Goal: Complete application form: Complete application form

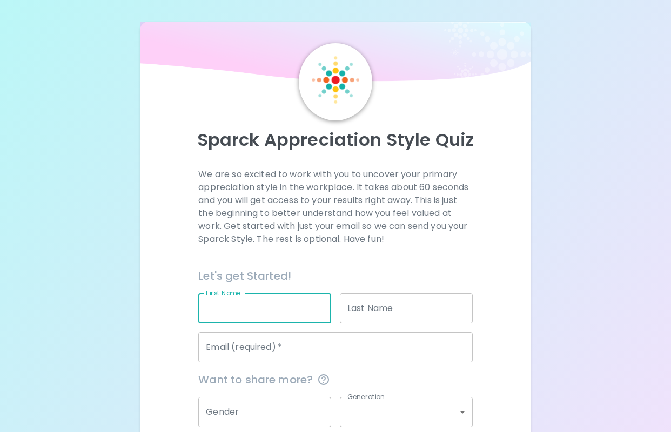
click at [270, 306] on input "First Name" at bounding box center [264, 308] width 133 height 30
type input "[PERSON_NAME]"
click at [289, 347] on input "Email (required)   *" at bounding box center [335, 347] width 274 height 30
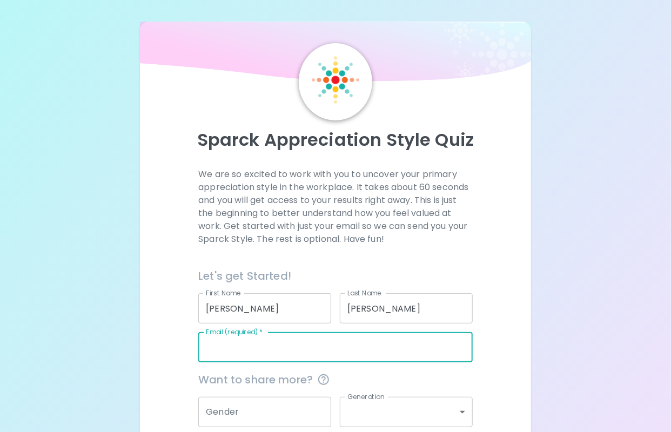
type input "[PERSON_NAME][EMAIL_ADDRESS][PERSON_NAME][DOMAIN_NAME]"
click at [512, 287] on div "We are so excited to work with you to uncover your primary appreciation style i…" at bounding box center [335, 337] width 365 height 338
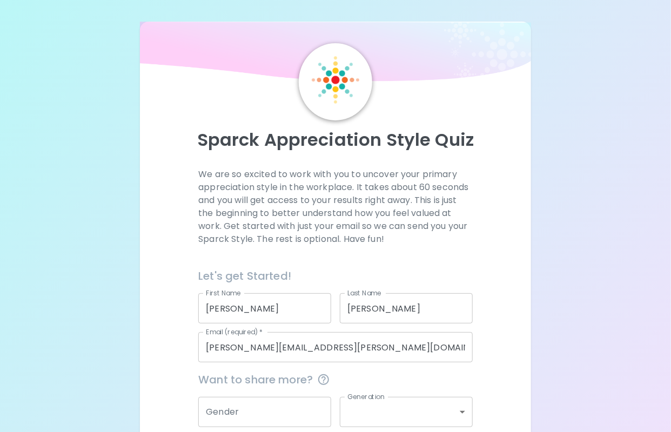
scroll to position [95, 0]
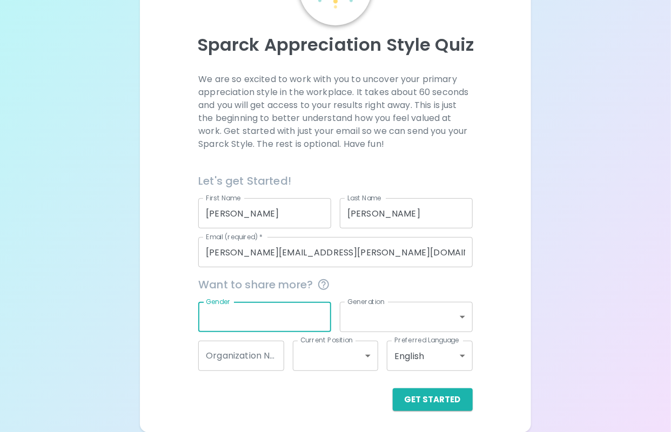
click at [245, 325] on input "Gender" at bounding box center [264, 317] width 133 height 30
click at [350, 303] on label "Generation" at bounding box center [365, 301] width 37 height 9
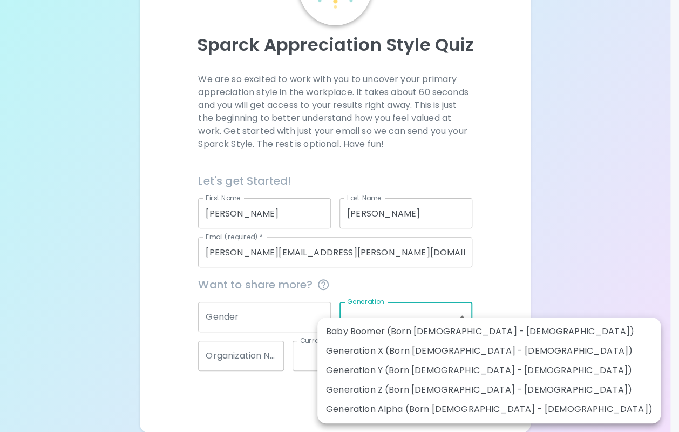
click at [467, 312] on body "Sparck Appreciation Style Quiz We are so excited to work with you to uncover yo…" at bounding box center [339, 177] width 679 height 544
click at [372, 352] on li "Generation X (Born [DEMOGRAPHIC_DATA] - [DEMOGRAPHIC_DATA])" at bounding box center [489, 350] width 343 height 19
type input "generation_x"
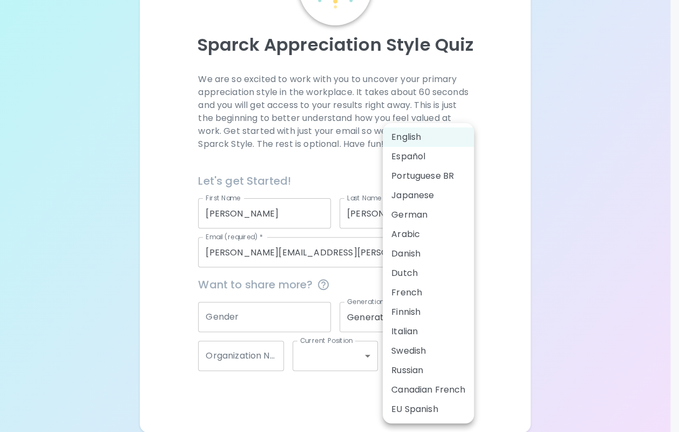
click at [458, 355] on body "Sparck Appreciation Style Quiz We are so excited to work with you to uncover yo…" at bounding box center [339, 177] width 679 height 544
click at [418, 411] on li "EU Spanish" at bounding box center [428, 409] width 91 height 19
type input "es"
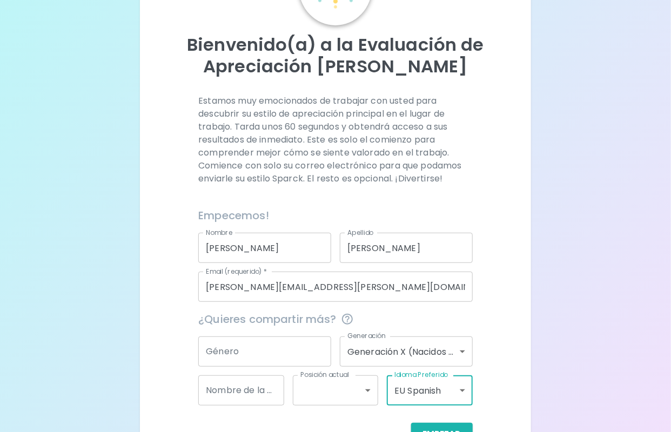
scroll to position [130, 0]
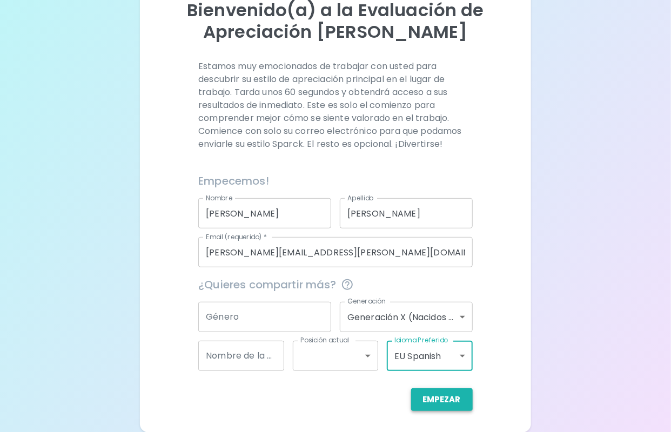
click at [436, 389] on button "Empezar" at bounding box center [442, 399] width 62 height 23
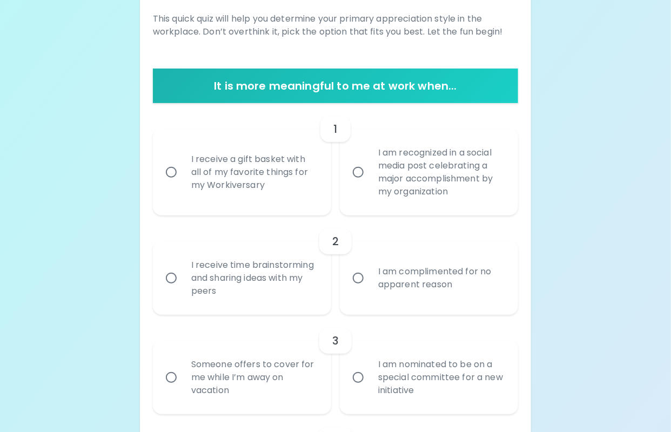
scroll to position [172, 0]
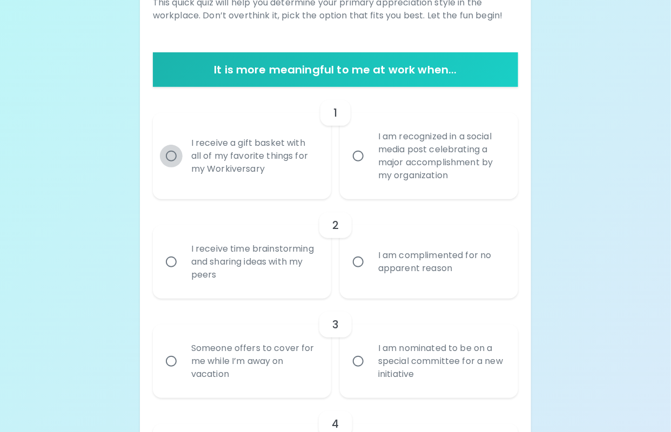
click at [172, 157] on input "I receive a gift basket with all of my favorite things for my Workiversary" at bounding box center [171, 156] width 23 height 23
radio input "true"
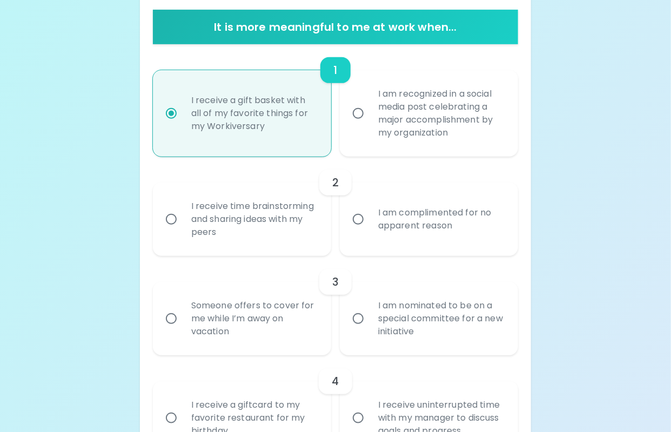
scroll to position [225, 0]
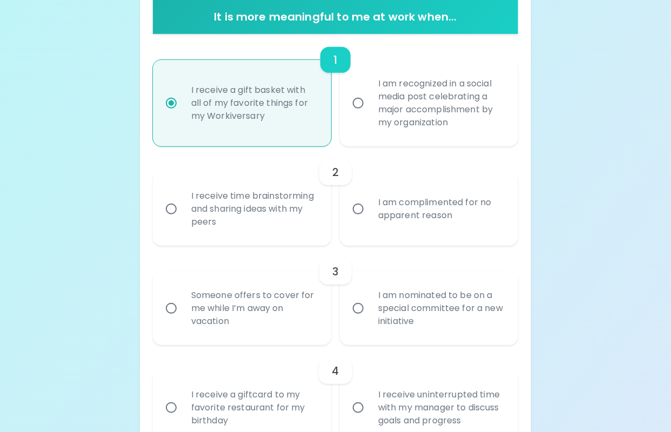
click at [173, 207] on input "I receive time brainstorming and sharing ideas with my peers" at bounding box center [171, 209] width 23 height 23
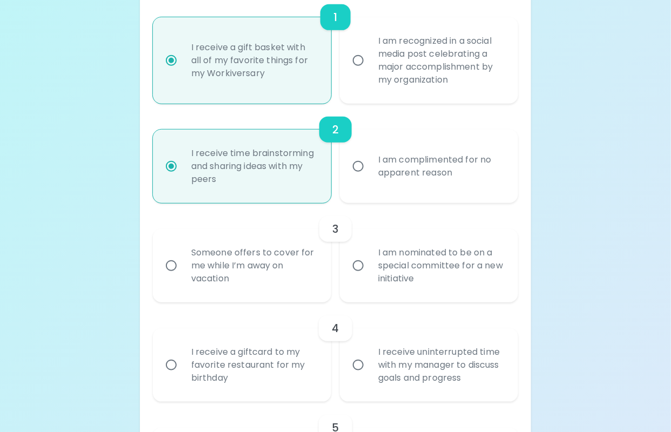
scroll to position [311, 0]
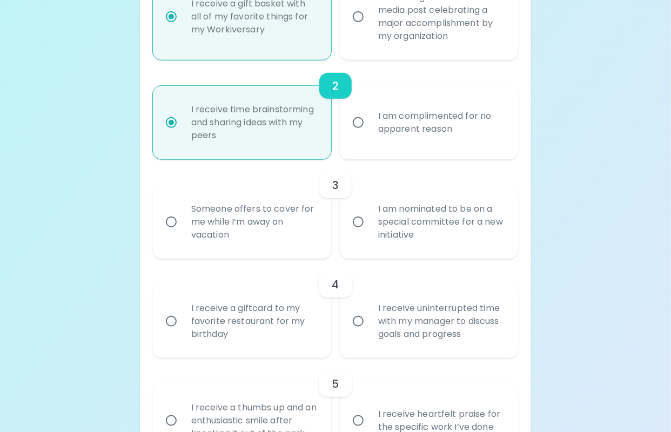
radio input "true"
click at [359, 222] on input "I am nominated to be on a special committee for a new initiative" at bounding box center [358, 222] width 23 height 23
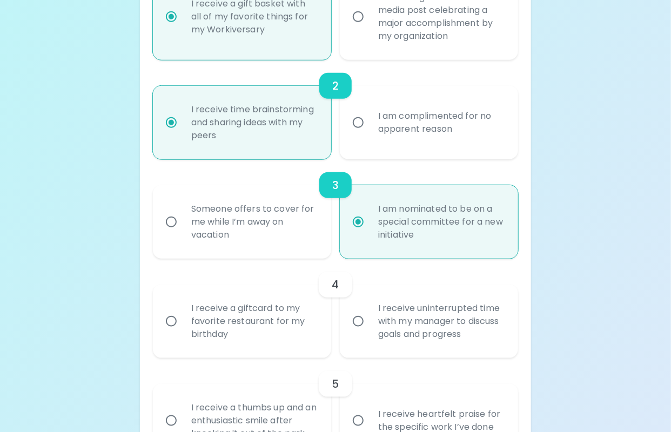
radio input "false"
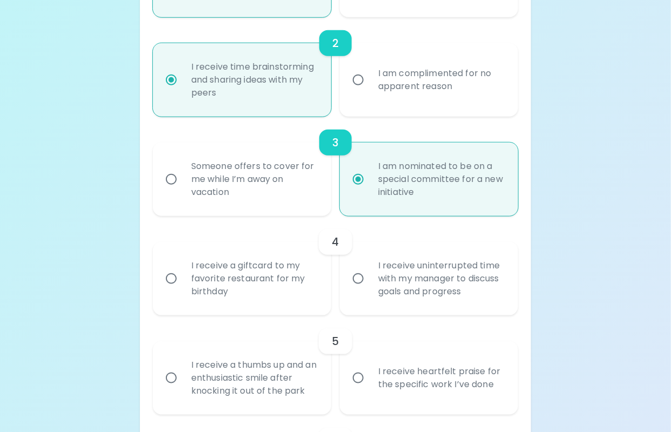
scroll to position [397, 0]
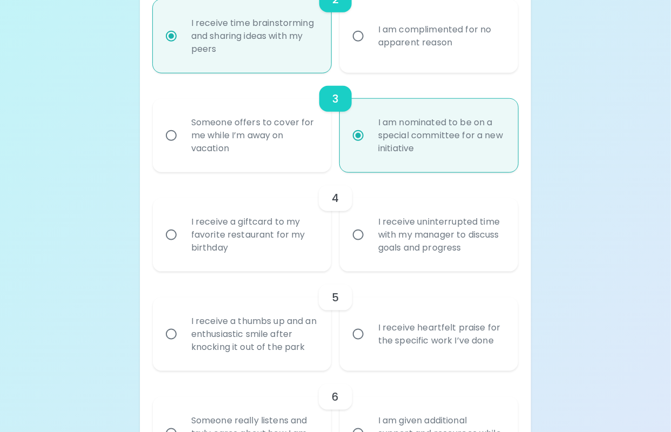
radio input "true"
click at [246, 233] on div "I receive a giftcard to my favorite restaurant for my birthday" at bounding box center [254, 234] width 143 height 65
click at [183, 233] on input "I receive a giftcard to my favorite restaurant for my birthday" at bounding box center [171, 235] width 23 height 23
radio input "false"
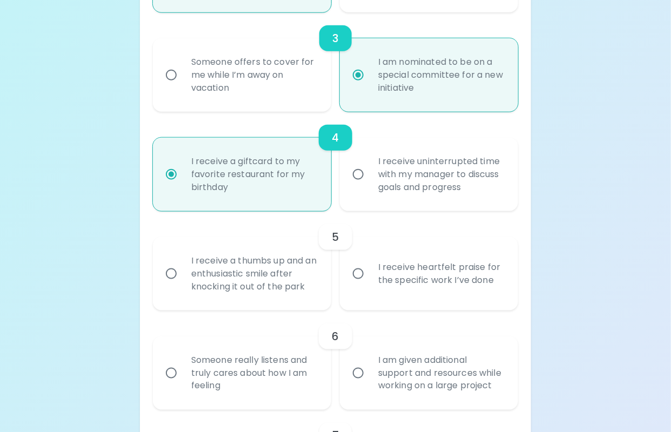
scroll to position [458, 0]
radio input "true"
click at [359, 174] on input "I receive uninterrupted time with my manager to discuss goals and progress" at bounding box center [358, 174] width 23 height 23
radio input "false"
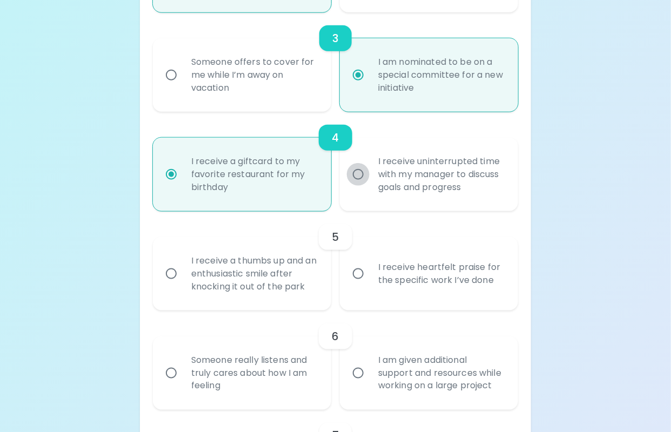
radio input "true"
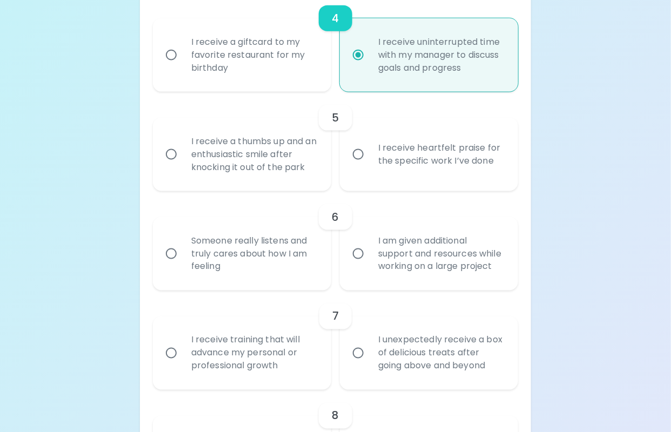
scroll to position [578, 0]
radio input "true"
click at [355, 149] on input "I receive heartfelt praise for the specific work I’ve done" at bounding box center [358, 153] width 23 height 23
radio input "false"
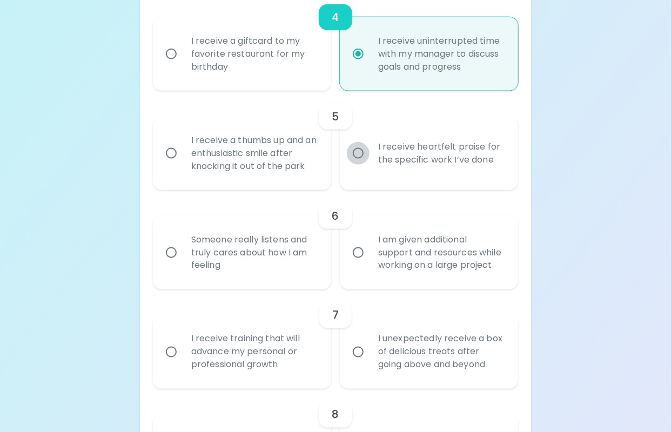
radio input "false"
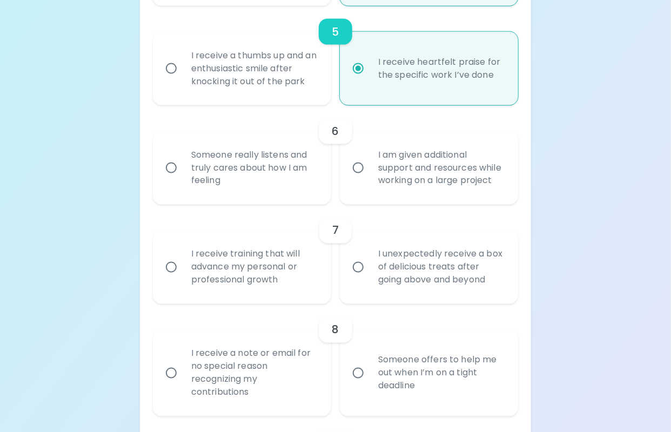
scroll to position [665, 0]
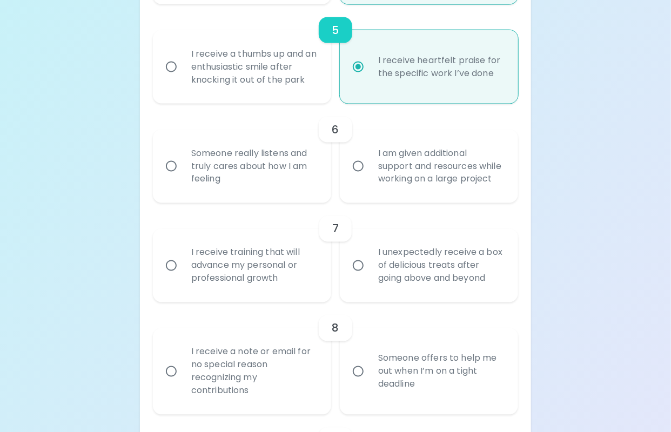
radio input "true"
click at [172, 62] on input "I receive a thumbs up and an enthusiastic smile after knocking it out of the pa…" at bounding box center [171, 67] width 23 height 23
radio input "false"
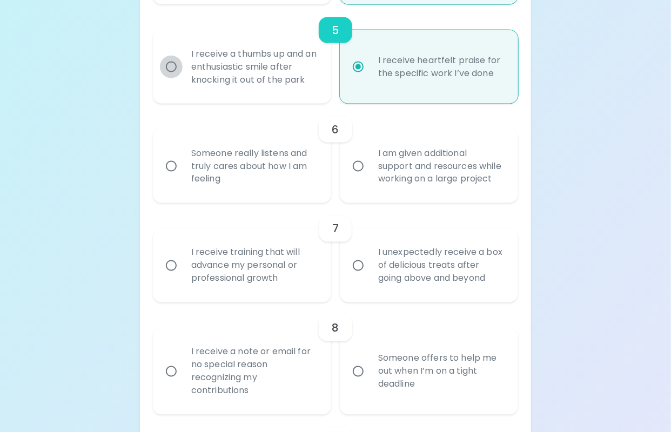
radio input "true"
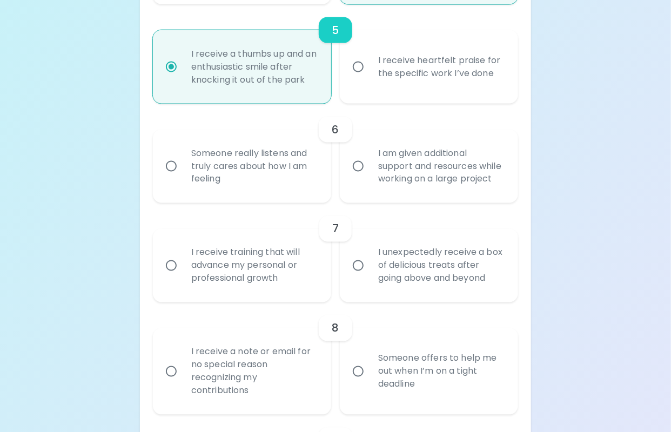
radio input "true"
click at [359, 164] on input "I am given additional support and resources while working on a large project" at bounding box center [358, 166] width 23 height 23
radio input "false"
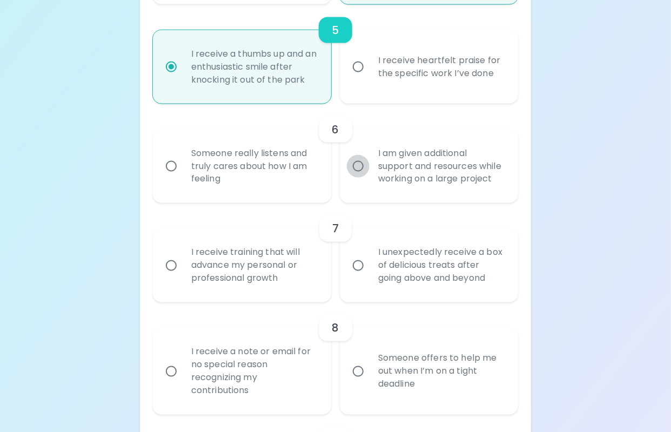
radio input "false"
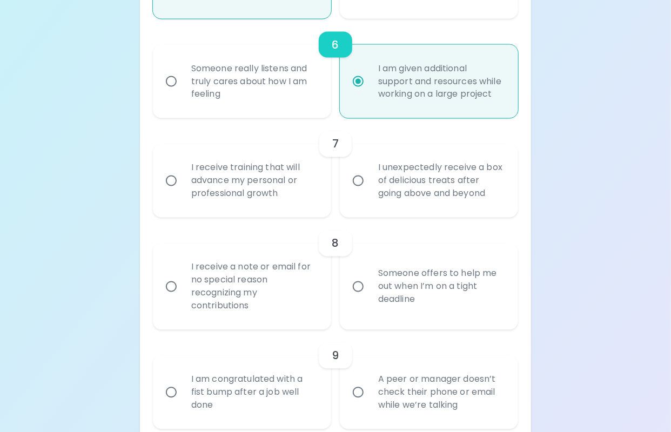
scroll to position [751, 0]
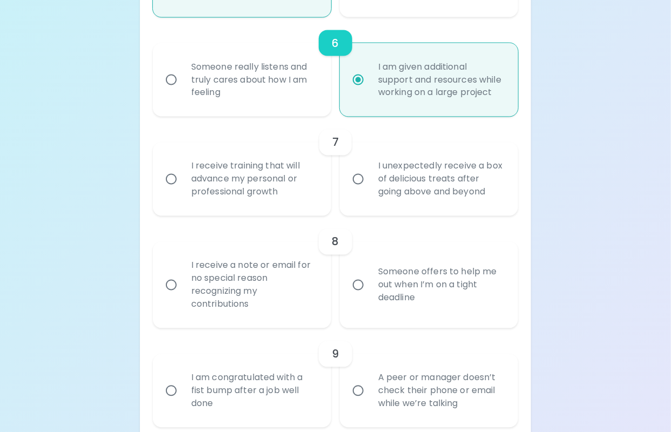
radio input "true"
click at [175, 179] on input "I receive training that will advance my personal or professional growth" at bounding box center [171, 179] width 23 height 23
radio input "false"
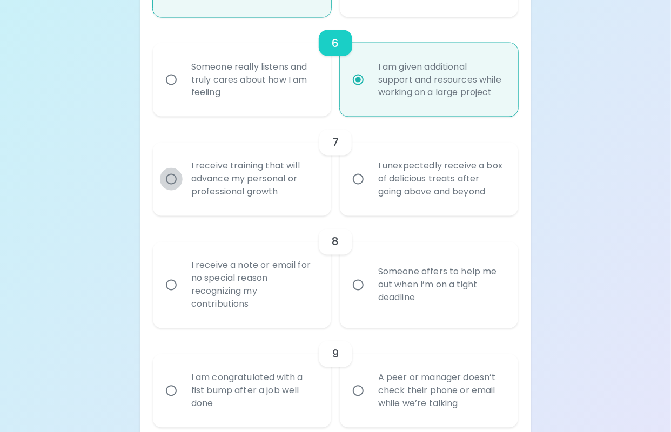
radio input "false"
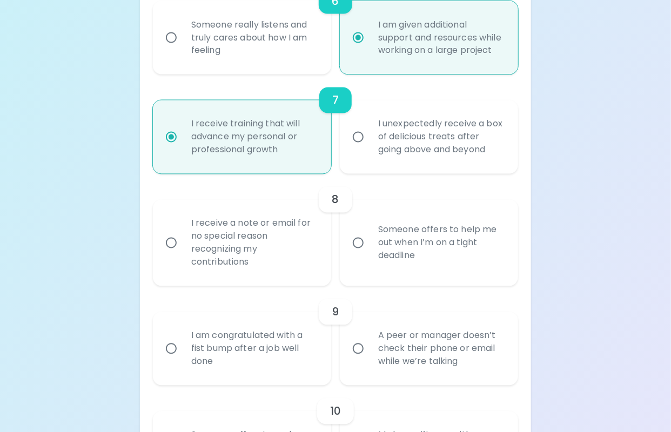
scroll to position [838, 0]
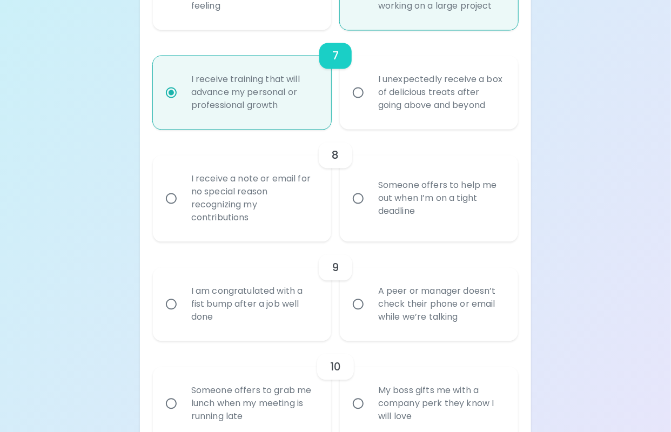
radio input "true"
click at [359, 202] on input "Someone offers to help me out when I’m on a tight deadline" at bounding box center [358, 198] width 23 height 23
radio input "false"
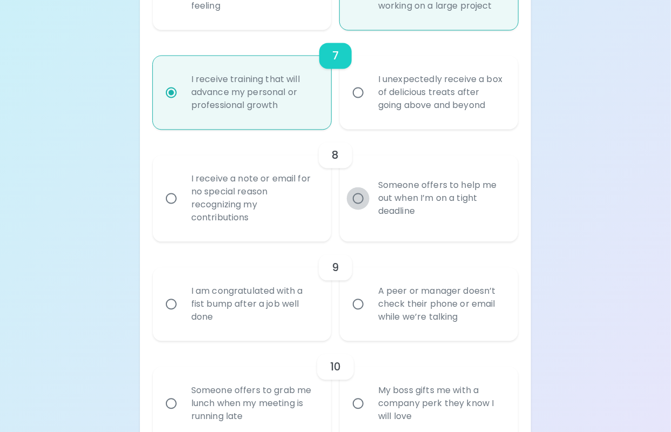
radio input "false"
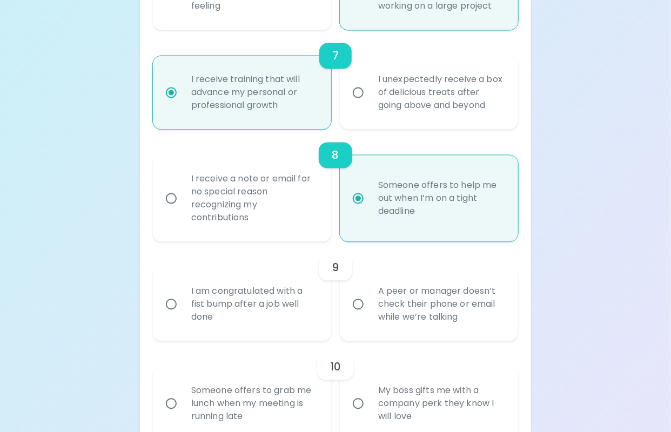
scroll to position [924, 0]
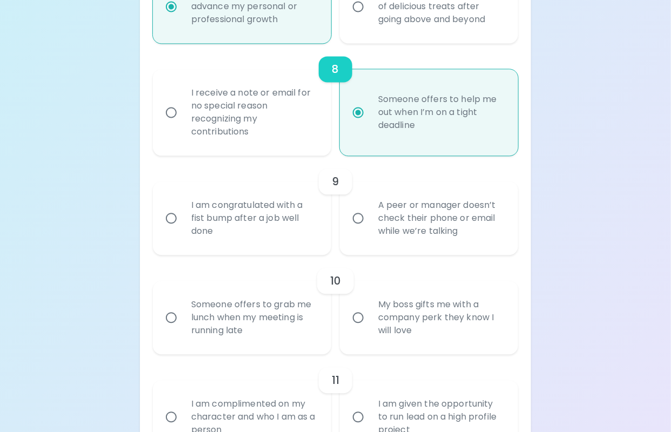
radio input "true"
click at [357, 218] on input "A peer or manager doesn’t check their phone or email while we’re talking" at bounding box center [358, 218] width 23 height 23
radio input "false"
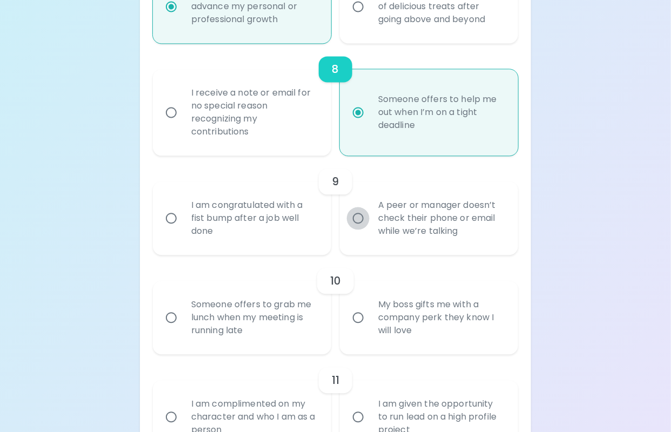
radio input "false"
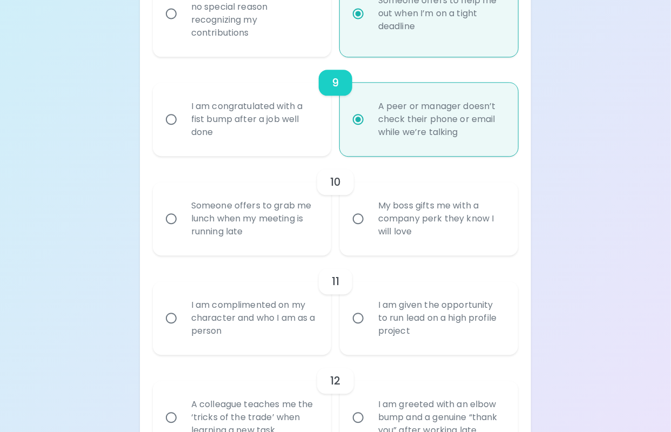
scroll to position [1023, 0]
radio input "true"
click at [173, 215] on input "Someone offers to grab me lunch when my meeting is running late" at bounding box center [171, 218] width 23 height 23
radio input "false"
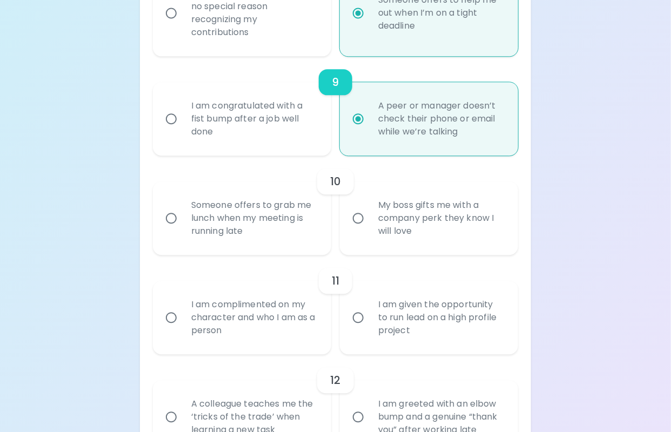
radio input "false"
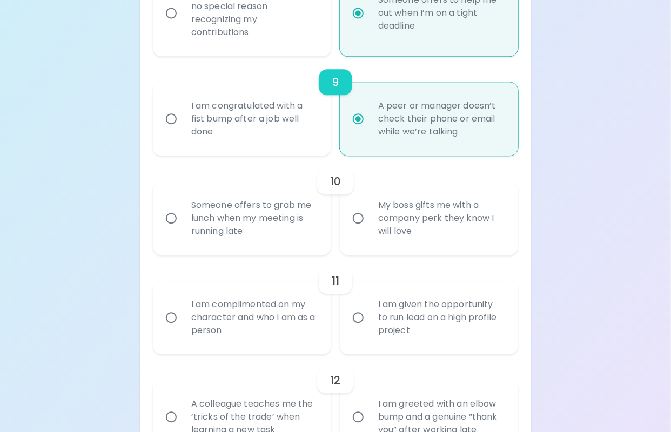
radio input "false"
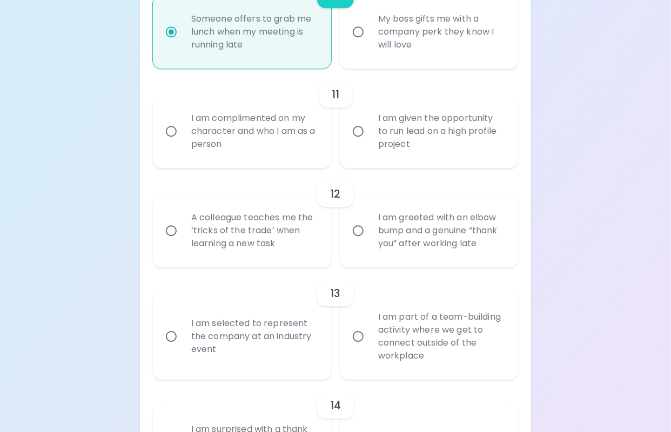
scroll to position [1178, 0]
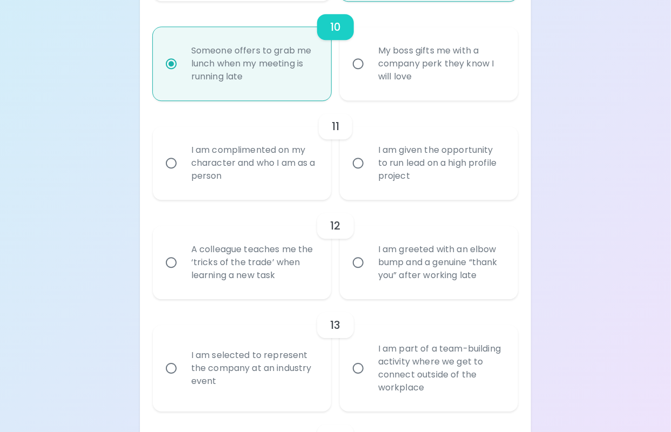
radio input "true"
click at [355, 158] on input "I am given the opportunity to run lead on a high profile project" at bounding box center [358, 163] width 23 height 23
radio input "false"
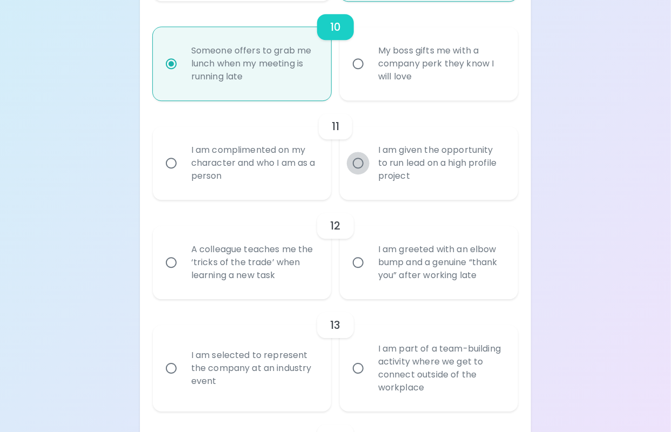
radio input "false"
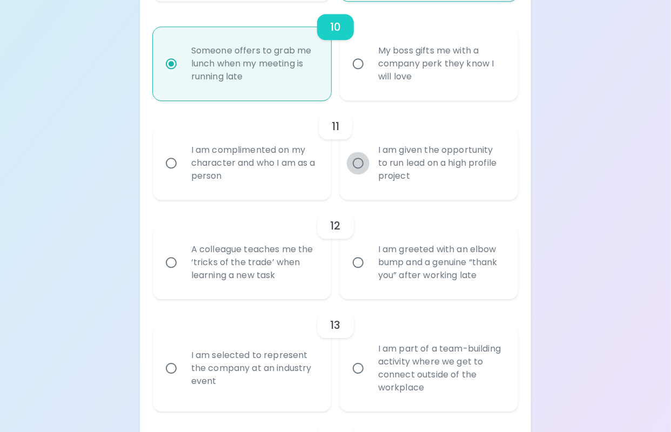
radio input "false"
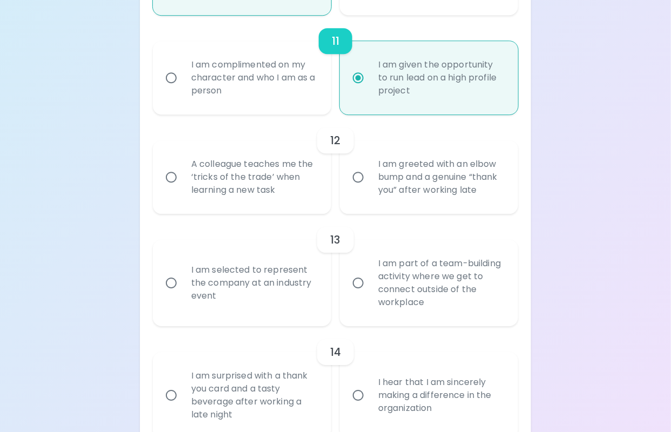
scroll to position [1264, 0]
radio input "true"
click at [171, 176] on input "A colleague teaches me the ‘tricks of the trade’ when learning a new task" at bounding box center [171, 176] width 23 height 23
radio input "false"
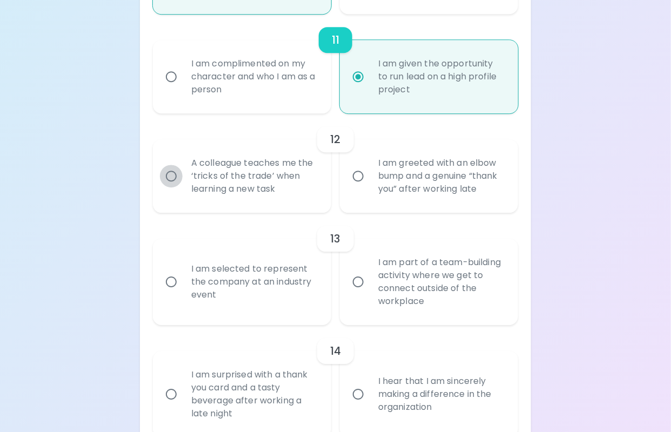
radio input "false"
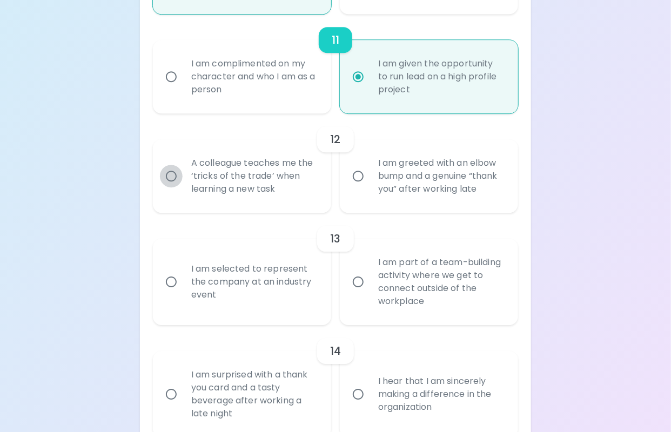
radio input "false"
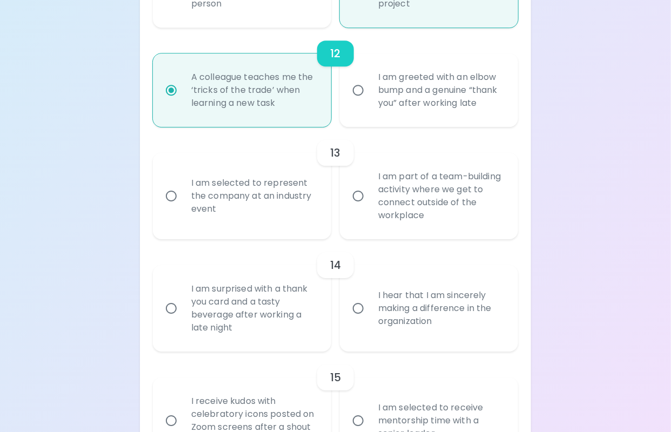
scroll to position [1359, 0]
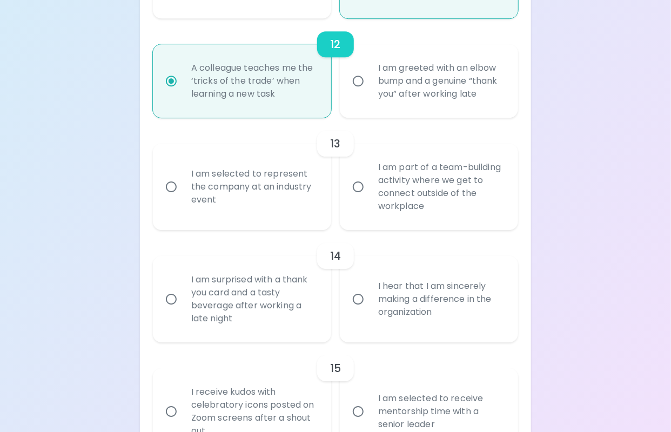
radio input "true"
click at [358, 186] on input "I am part of a team-building activity where we get to connect outside of the wo…" at bounding box center [358, 186] width 23 height 23
radio input "false"
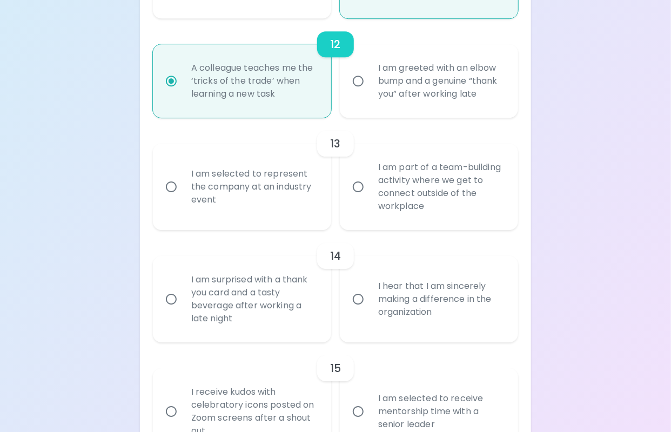
radio input "false"
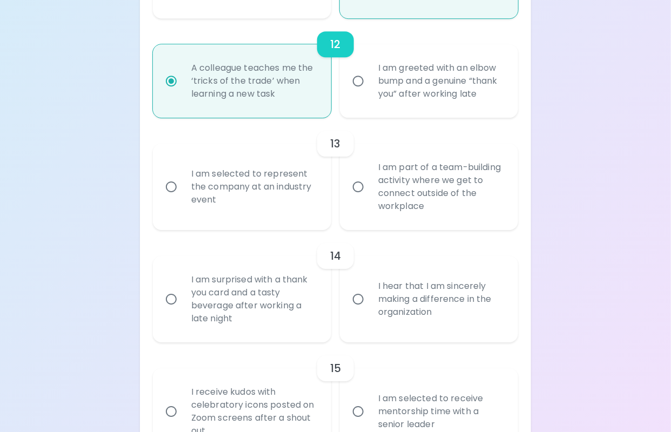
radio input "false"
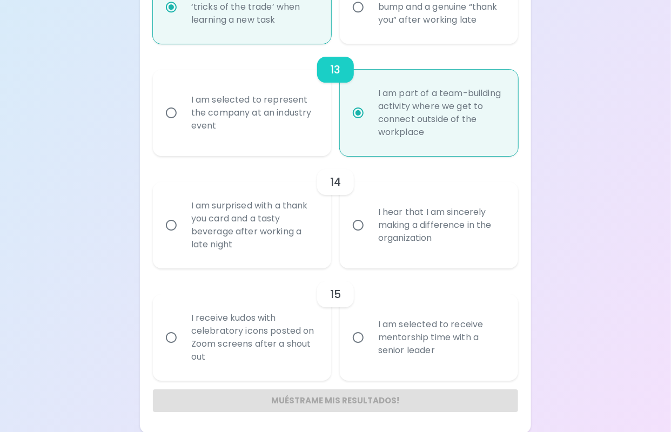
scroll to position [1434, 0]
radio input "true"
click at [363, 223] on input "I hear that I am sincerely making a difference in the organization" at bounding box center [358, 224] width 23 height 23
radio input "false"
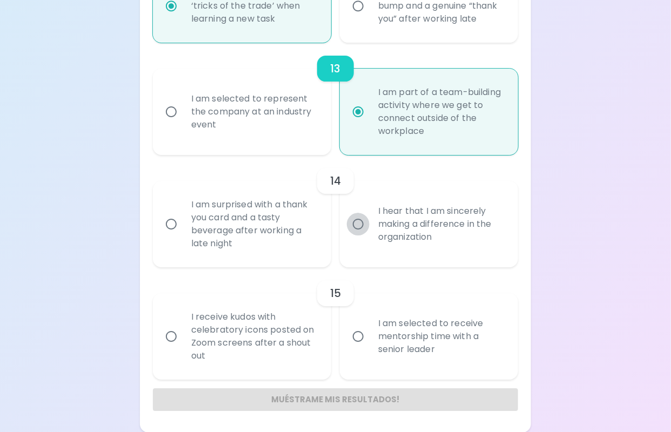
radio input "false"
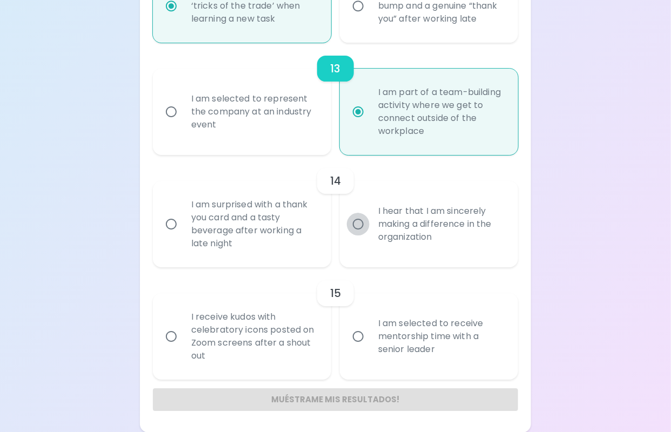
radio input "false"
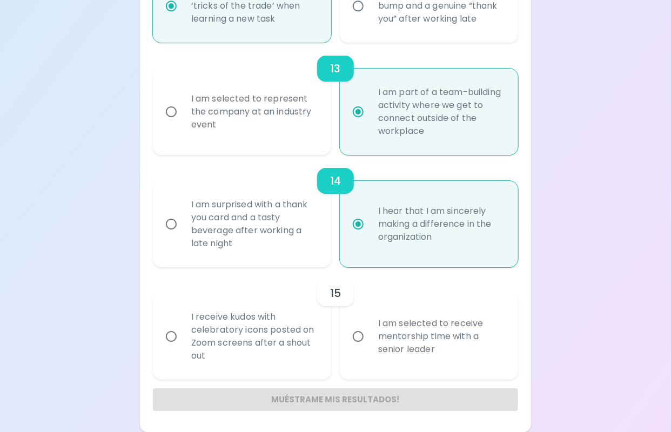
radio input "true"
click at [357, 336] on input "I am selected to receive mentorship time with a senior leader" at bounding box center [358, 336] width 23 height 23
radio input "false"
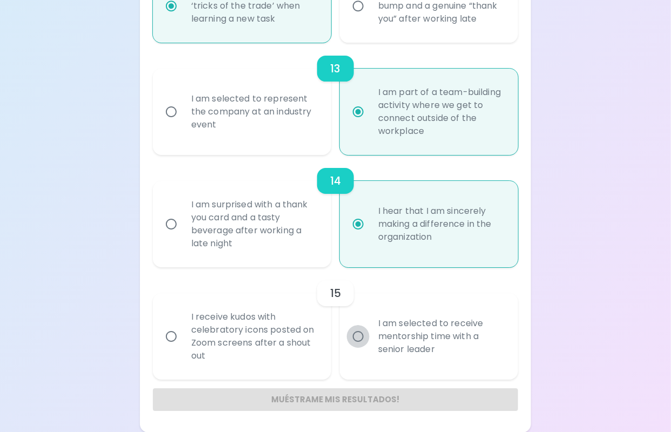
radio input "false"
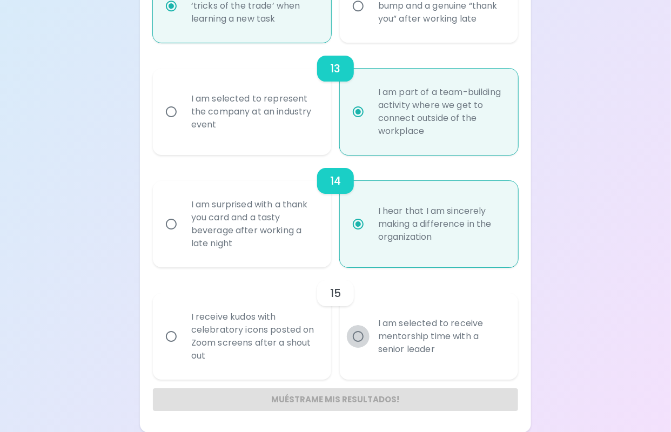
radio input "false"
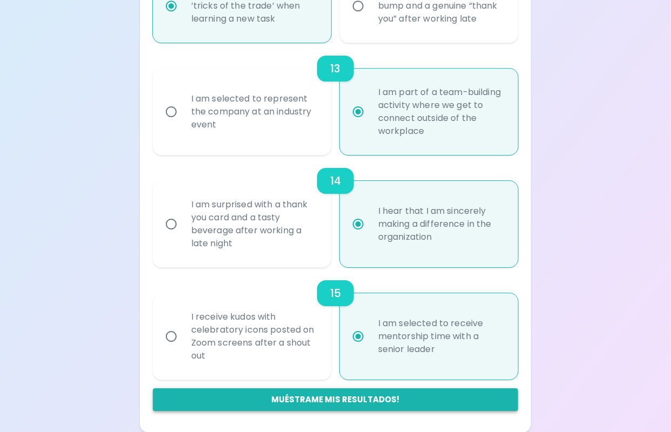
radio input "true"
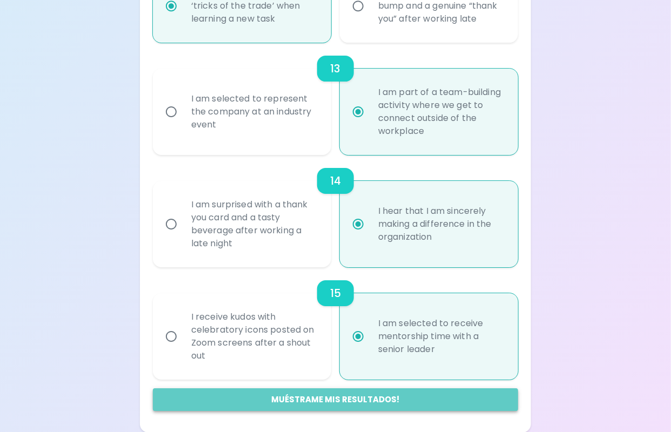
click at [344, 393] on button "Muéstrame mis resultados!" at bounding box center [335, 399] width 365 height 23
radio input "false"
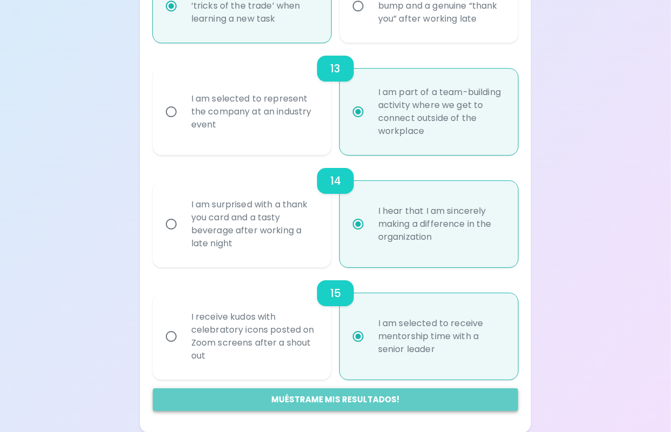
radio input "false"
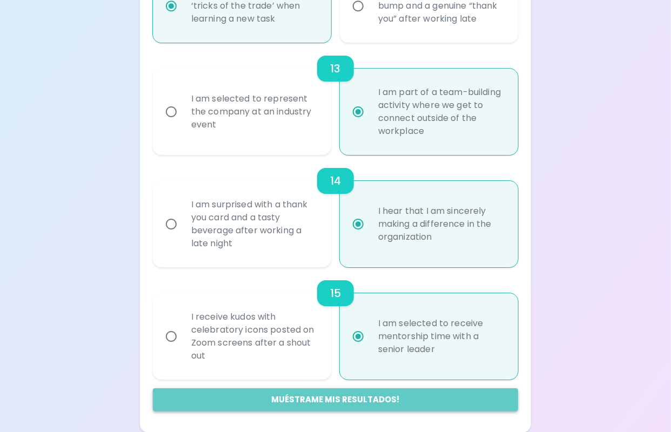
radio input "false"
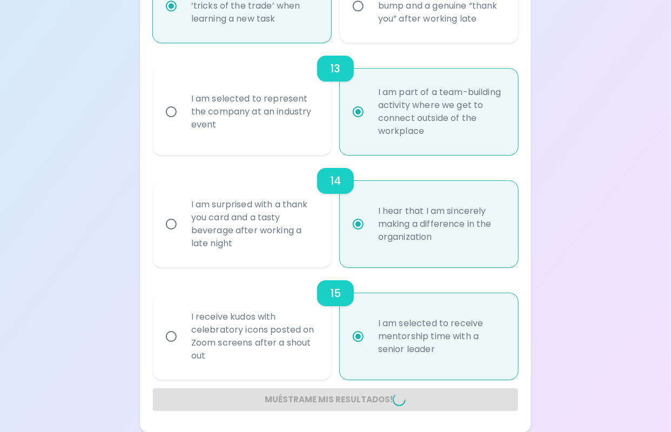
radio input "false"
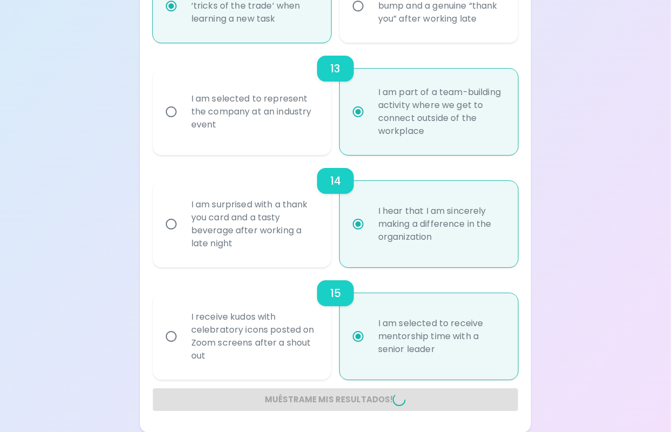
radio input "false"
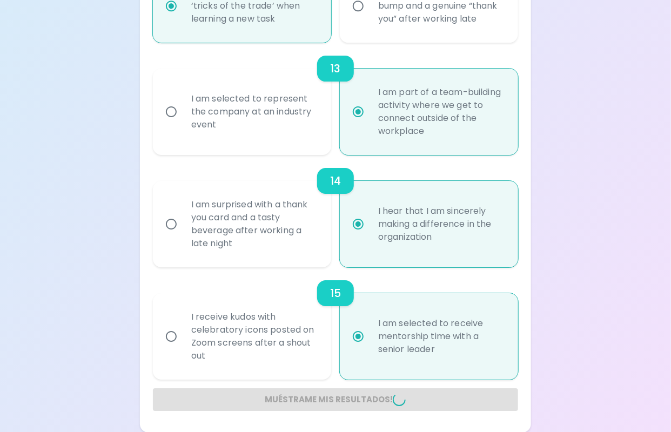
radio input "false"
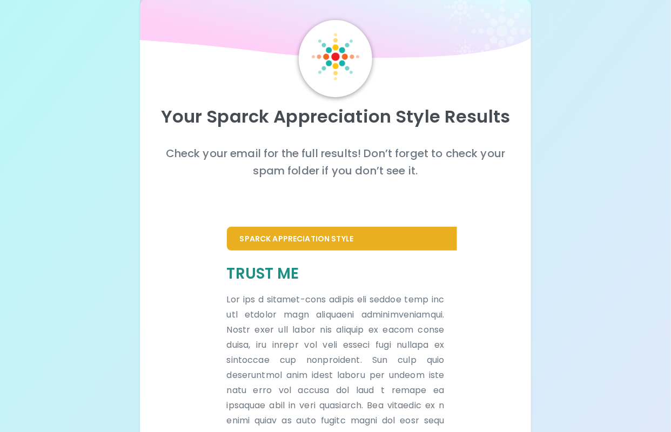
scroll to position [54, 0]
